Goal: Task Accomplishment & Management: Manage account settings

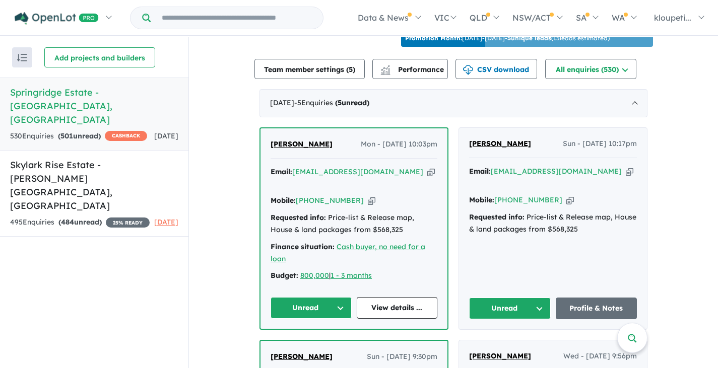
scroll to position [403, 0]
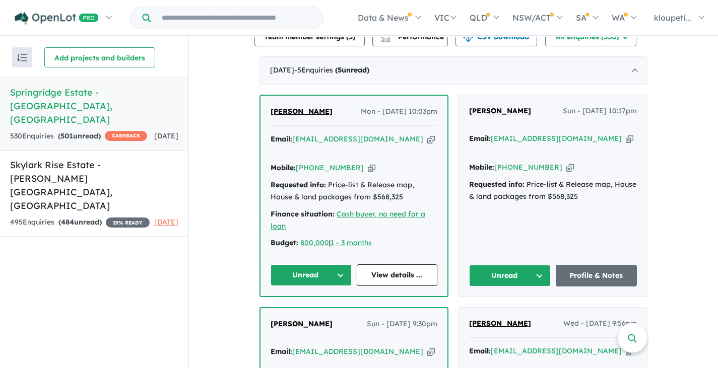
click at [308, 116] on span "[PERSON_NAME]" at bounding box center [302, 111] width 62 height 9
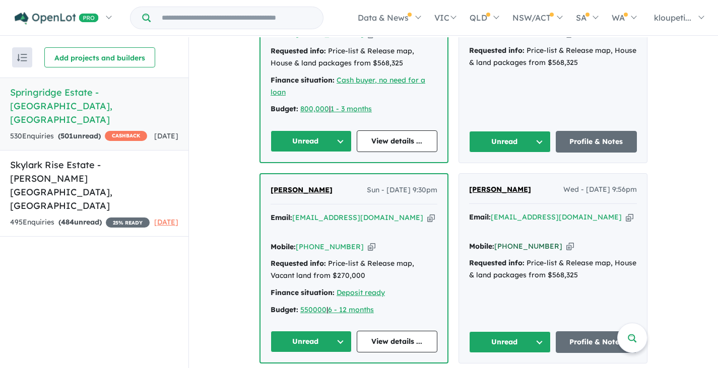
scroll to position [605, 0]
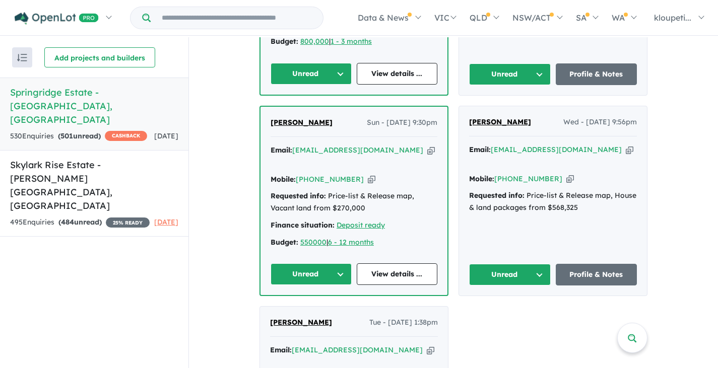
click at [491, 118] on span "[PERSON_NAME]" at bounding box center [500, 121] width 62 height 9
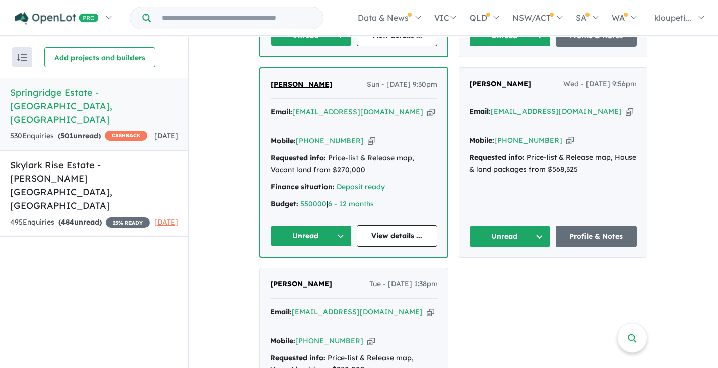
scroll to position [655, 0]
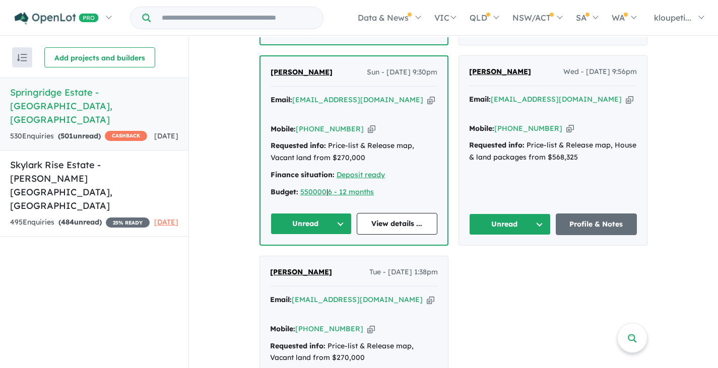
click at [288, 268] on span "[PERSON_NAME]" at bounding box center [301, 272] width 62 height 9
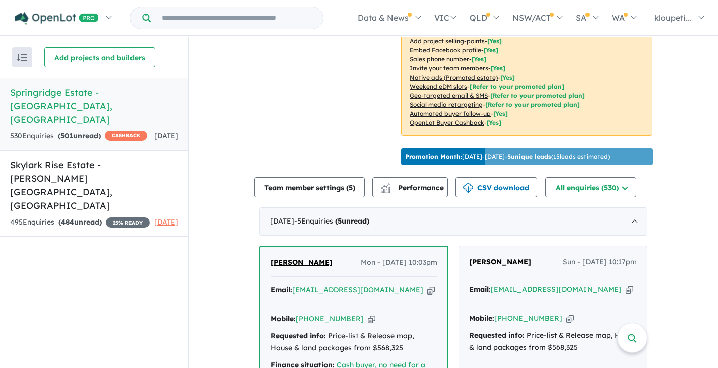
scroll to position [0, 0]
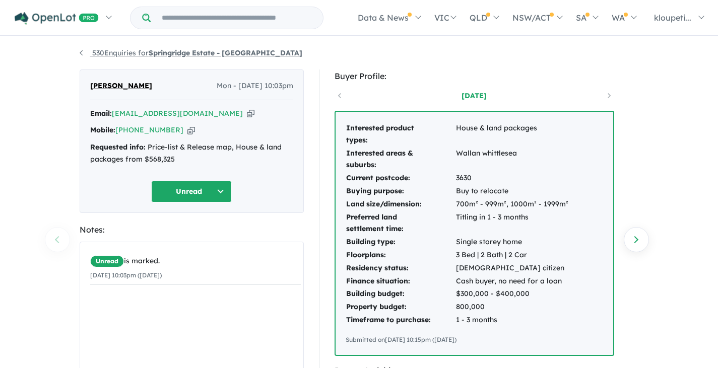
click at [99, 52] on link "530 Enquiries for Springridge Estate - [GEOGRAPHIC_DATA]" at bounding box center [191, 52] width 223 height 9
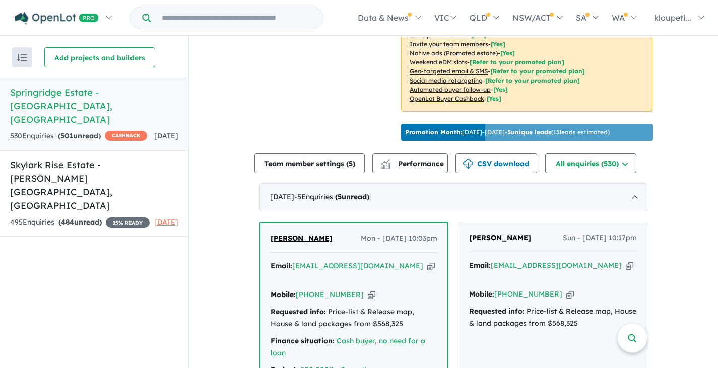
scroll to position [318, 0]
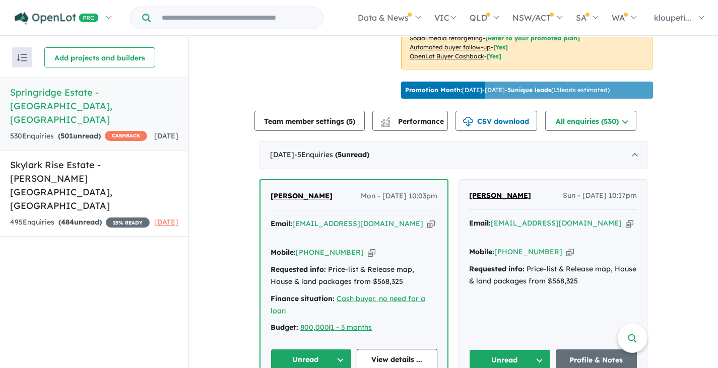
click at [485, 200] on span "[PERSON_NAME]" at bounding box center [500, 195] width 62 height 9
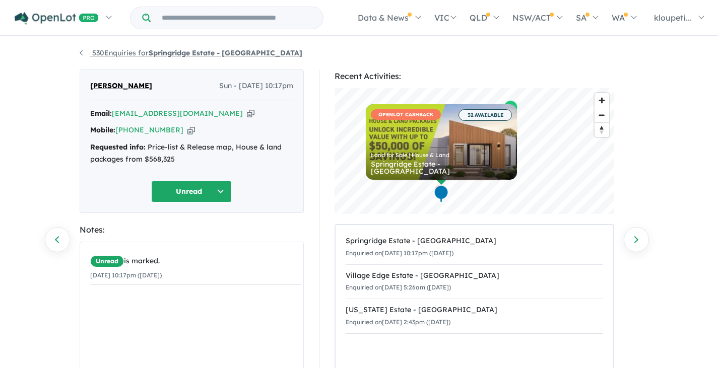
click at [173, 51] on strong "Springridge Estate - [GEOGRAPHIC_DATA]" at bounding box center [226, 52] width 154 height 9
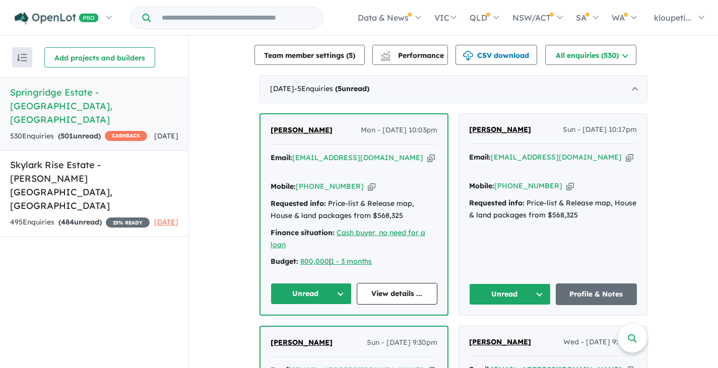
scroll to position [453, 0]
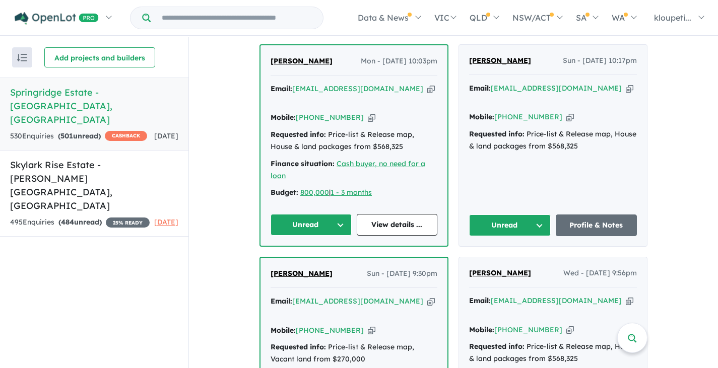
click at [312, 269] on span "[PERSON_NAME]" at bounding box center [302, 273] width 62 height 9
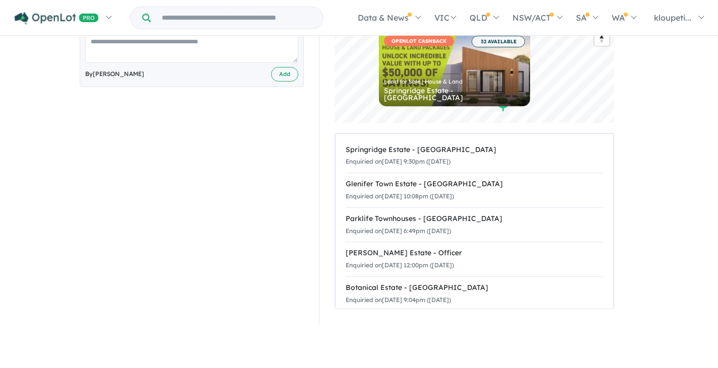
scroll to position [252, 0]
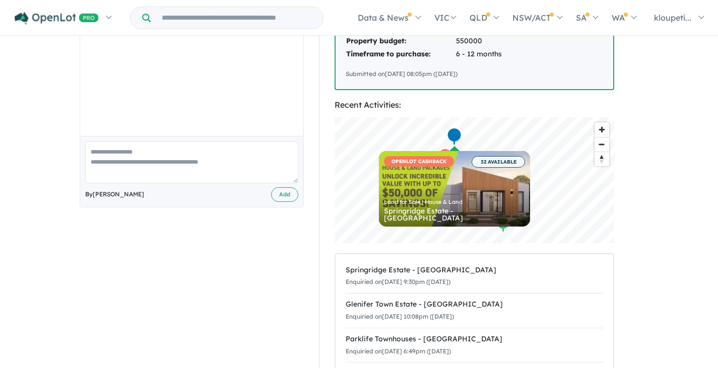
click at [305, 283] on div "Yiong Hwee Teo Sun - 07/09/2025, 9:30pm Email: yhteo3@gmail.com Copied! Mobile:…" at bounding box center [191, 131] width 239 height 627
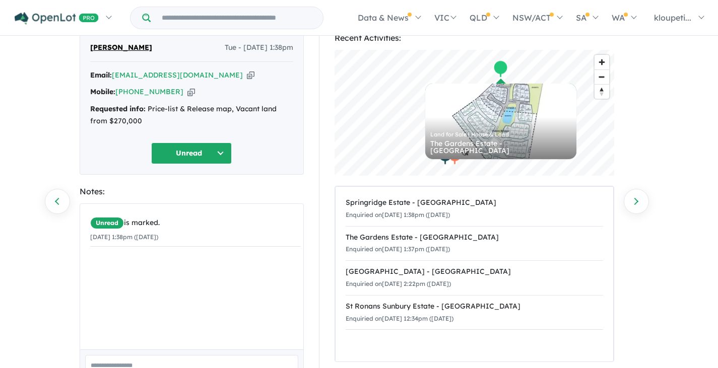
scroll to position [50, 0]
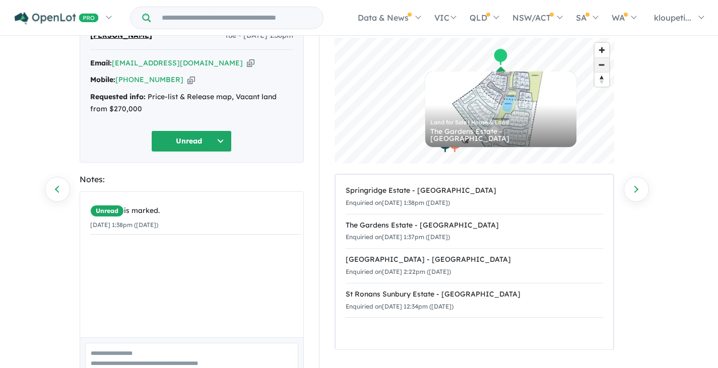
click at [599, 66] on span "Zoom out" at bounding box center [602, 65] width 15 height 14
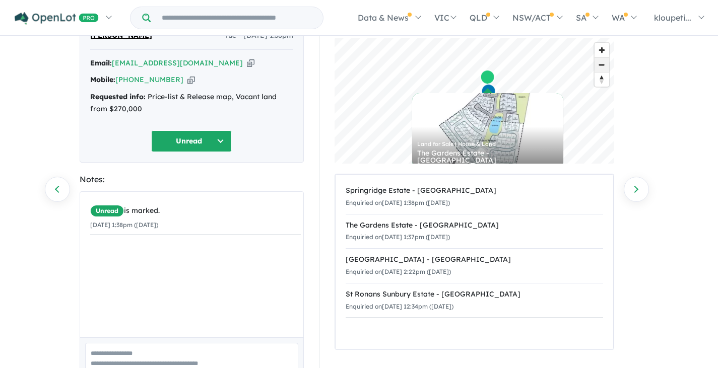
click at [599, 67] on span "Zoom out" at bounding box center [602, 65] width 15 height 14
